Goal: Task Accomplishment & Management: Use online tool/utility

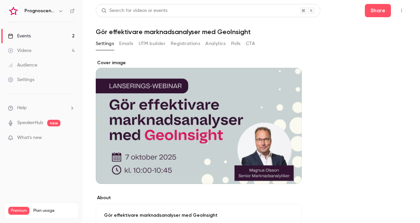
click at [51, 36] on link "Events 2" at bounding box center [41, 36] width 83 height 15
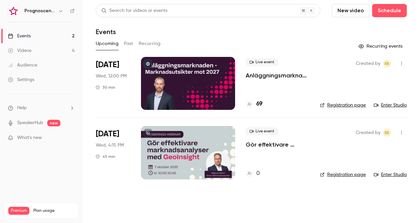
click at [293, 77] on p "Anläggningsmarknaden: Marknadsutsikter mot 2027" at bounding box center [278, 75] width 64 height 8
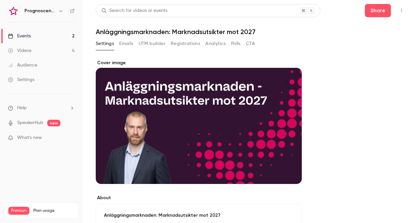
click at [185, 43] on button "Registrations" at bounding box center [185, 43] width 29 height 11
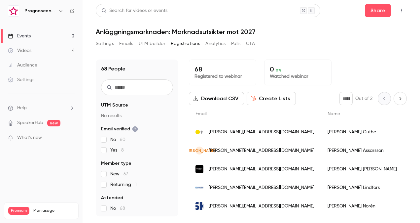
click at [251, 132] on span "[PERSON_NAME][EMAIL_ADDRESS][DOMAIN_NAME]" at bounding box center [262, 132] width 106 height 7
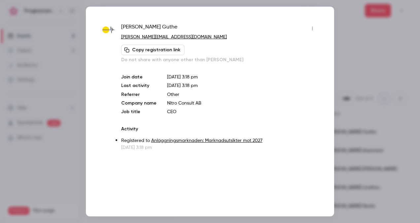
click at [377, 81] on div at bounding box center [210, 111] width 420 height 223
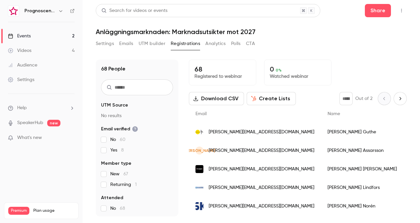
click at [235, 149] on span "[PERSON_NAME][EMAIL_ADDRESS][DOMAIN_NAME]" at bounding box center [262, 150] width 106 height 7
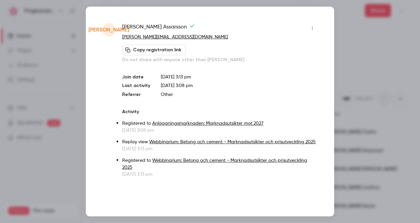
drag, startPoint x: 355, startPoint y: 73, endPoint x: 334, endPoint y: 74, distance: 20.6
click at [355, 72] on div at bounding box center [210, 111] width 420 height 223
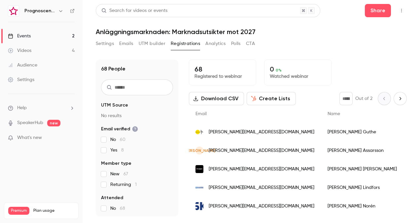
click at [225, 168] on span "[PERSON_NAME][EMAIL_ADDRESS][DOMAIN_NAME]" at bounding box center [262, 169] width 106 height 7
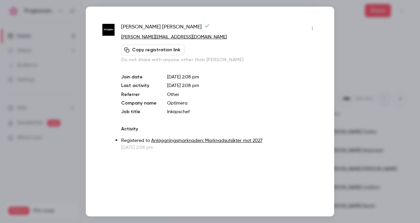
click at [349, 75] on div at bounding box center [210, 111] width 420 height 223
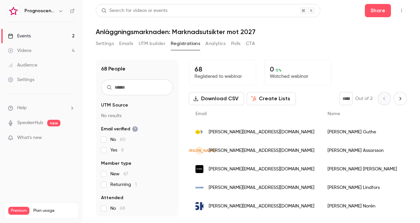
click at [269, 133] on div "[PERSON_NAME][EMAIL_ADDRESS][DOMAIN_NAME]" at bounding box center [255, 132] width 132 height 19
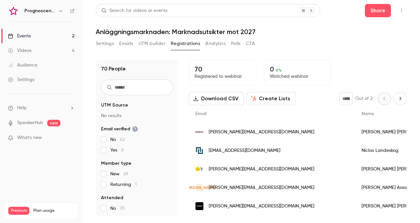
click at [244, 153] on span "[EMAIL_ADDRESS][DOMAIN_NAME]" at bounding box center [245, 150] width 72 height 7
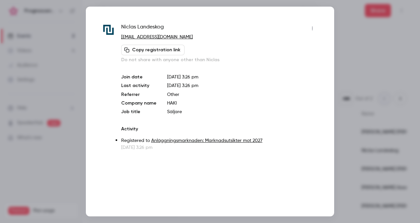
click at [371, 95] on div at bounding box center [210, 111] width 420 height 223
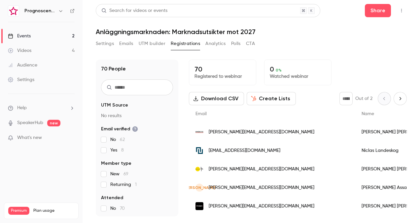
click at [241, 130] on span "[PERSON_NAME][EMAIL_ADDRESS][DOMAIN_NAME]" at bounding box center [262, 132] width 106 height 7
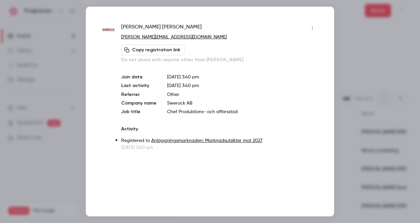
click at [396, 87] on div at bounding box center [210, 111] width 420 height 223
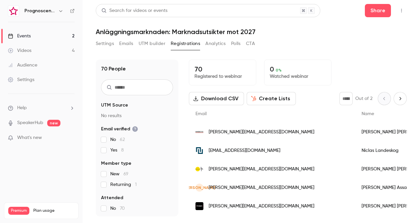
click at [264, 153] on div "[EMAIL_ADDRESS][DOMAIN_NAME]" at bounding box center [272, 150] width 166 height 19
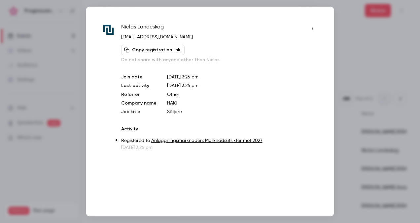
click at [354, 69] on div at bounding box center [210, 111] width 420 height 223
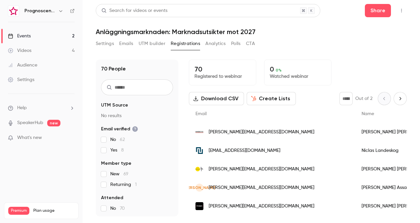
click at [211, 99] on button "Download CSV" at bounding box center [216, 98] width 55 height 13
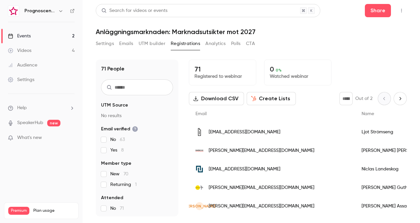
click at [274, 128] on div "[EMAIL_ADDRESS][DOMAIN_NAME]" at bounding box center [272, 132] width 166 height 19
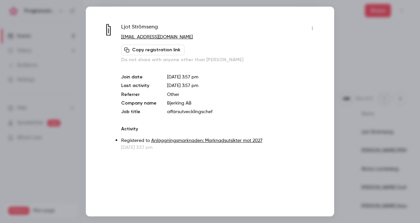
drag, startPoint x: 377, startPoint y: 86, endPoint x: 363, endPoint y: 89, distance: 14.1
click at [375, 87] on div at bounding box center [210, 111] width 420 height 223
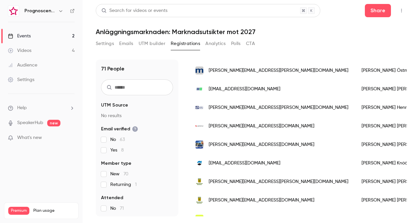
scroll to position [363, 0]
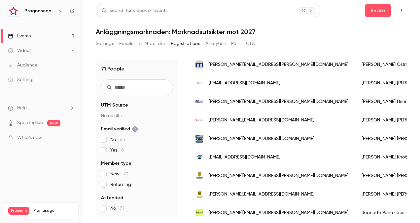
click at [43, 38] on link "Events 2" at bounding box center [41, 36] width 83 height 15
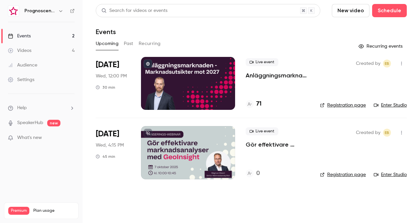
click at [185, 149] on div at bounding box center [188, 152] width 94 height 53
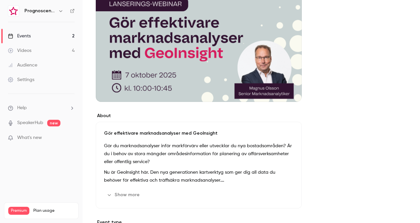
scroll to position [73, 0]
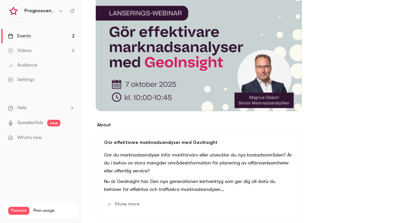
click at [27, 31] on link "Events 2" at bounding box center [41, 36] width 83 height 15
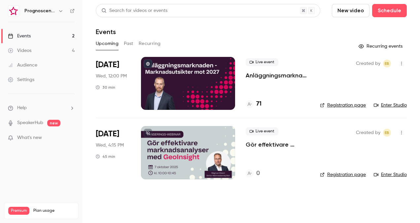
click at [266, 76] on p "Anläggningsmarknaden: Marknadsutsikter mot 2027" at bounding box center [278, 75] width 64 height 8
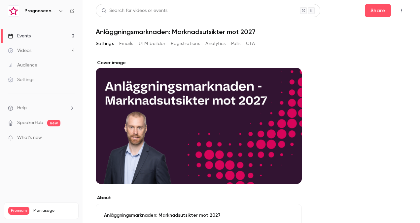
click at [182, 42] on button "Registrations" at bounding box center [185, 43] width 29 height 11
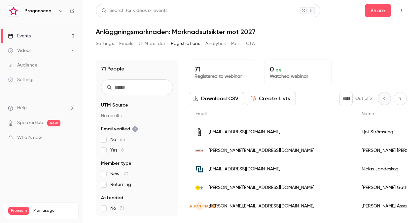
click at [210, 101] on button "Download CSV" at bounding box center [216, 98] width 55 height 13
